Goal: Task Accomplishment & Management: Manage account settings

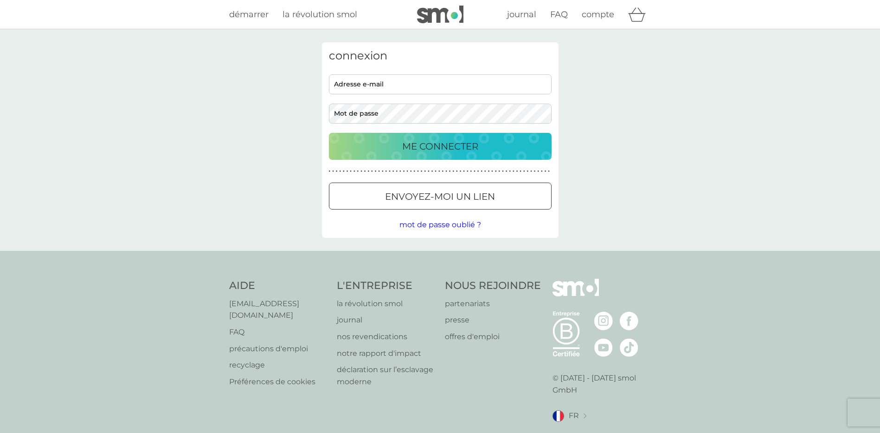
type input "[EMAIL_ADDRESS][PERSON_NAME][DOMAIN_NAME]"
click at [433, 142] on p "ME CONNECTER" at bounding box center [440, 146] width 76 height 15
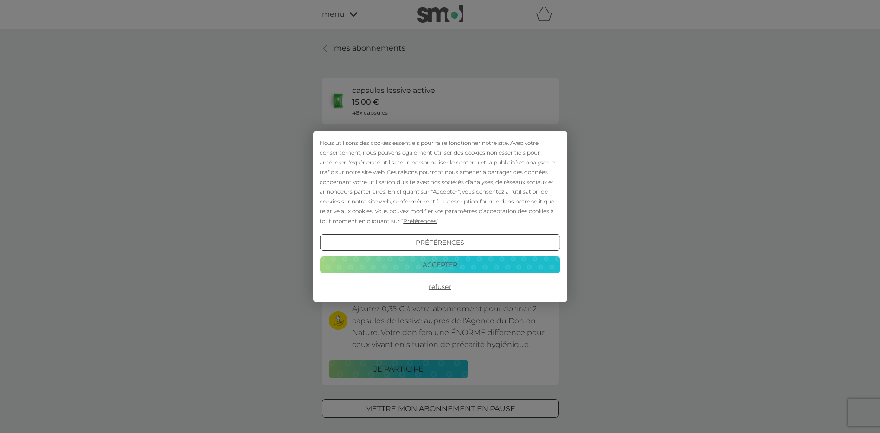
click at [446, 267] on button "Accepter" at bounding box center [440, 264] width 240 height 17
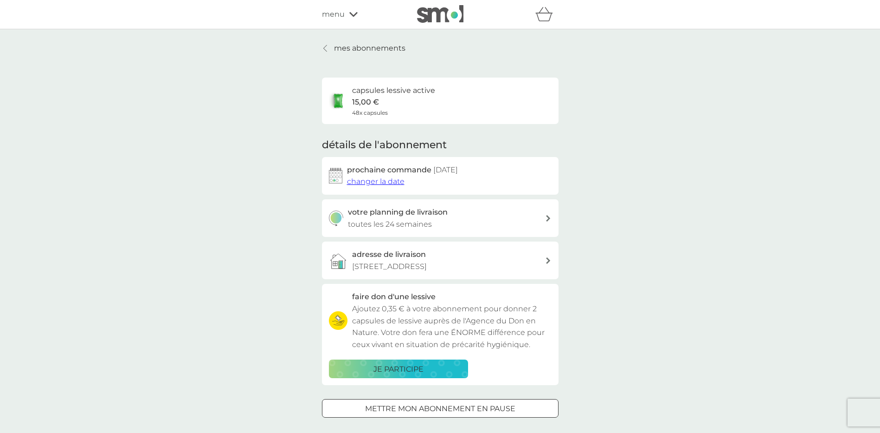
click at [442, 408] on div at bounding box center [440, 409] width 33 height 10
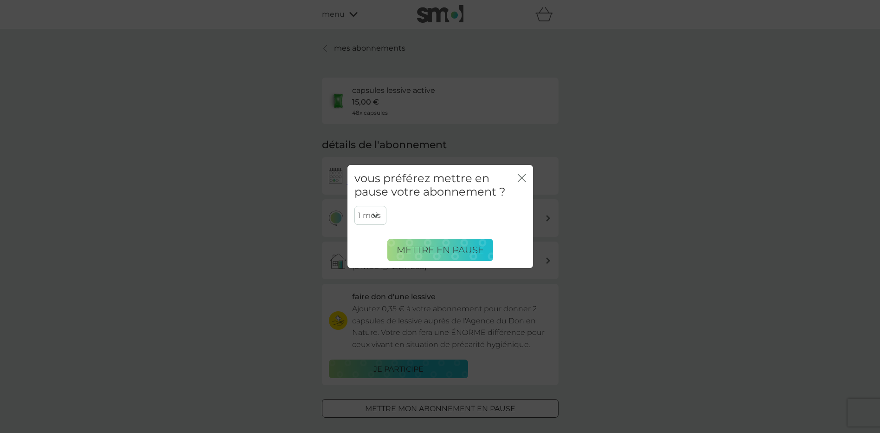
click at [375, 214] on select "1 mois 2 mois 3 mois 4 mois 5 mois 6 mois" at bounding box center [371, 215] width 32 height 19
select select "6"
click at [355, 206] on select "1 mois 2 mois 3 mois 4 mois 5 mois 6 mois" at bounding box center [371, 215] width 32 height 19
click at [451, 246] on span "Mettre en pause" at bounding box center [440, 249] width 87 height 11
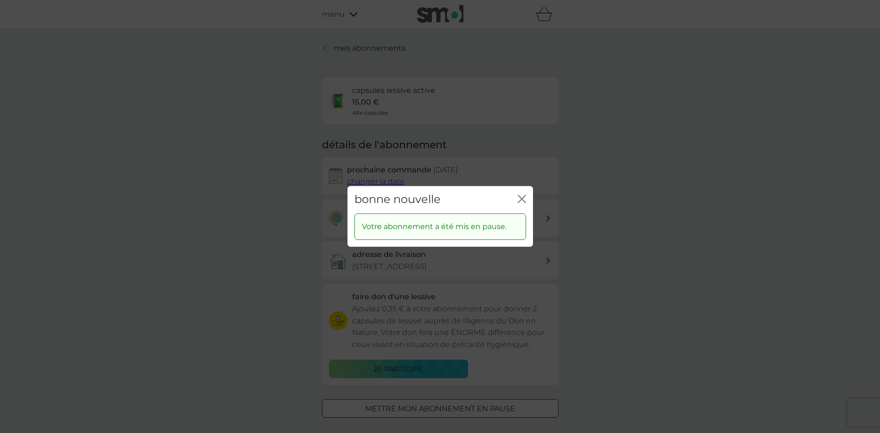
click at [521, 196] on icon "fermer" at bounding box center [522, 198] width 8 height 8
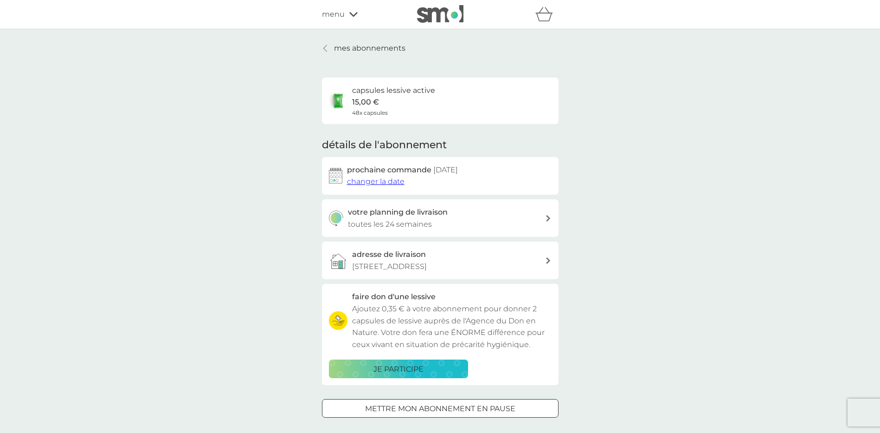
click at [351, 13] on icon at bounding box center [353, 15] width 8 height 6
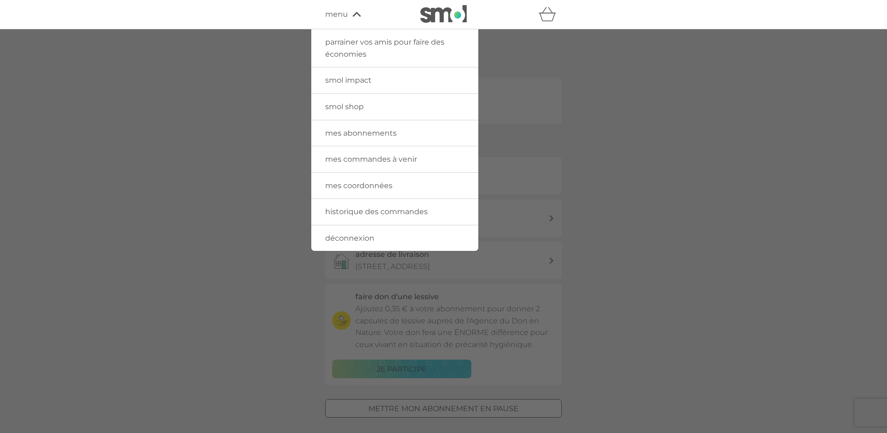
click at [351, 105] on span "smol shop" at bounding box center [344, 106] width 39 height 9
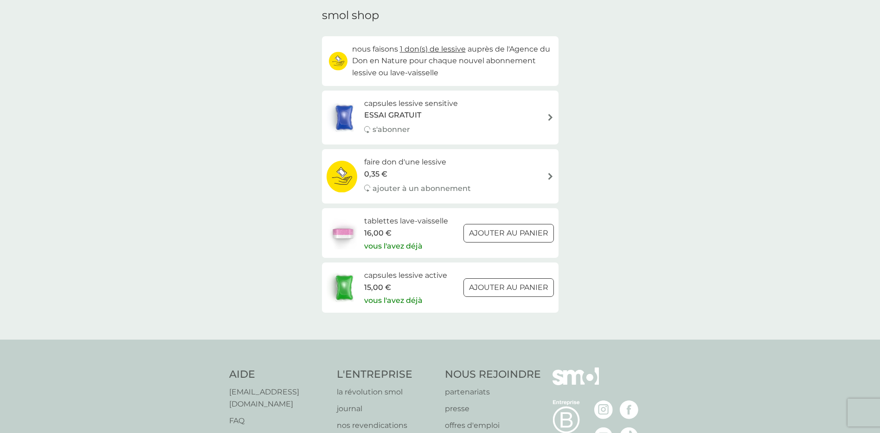
scroll to position [46, 0]
